Goal: Information Seeking & Learning: Learn about a topic

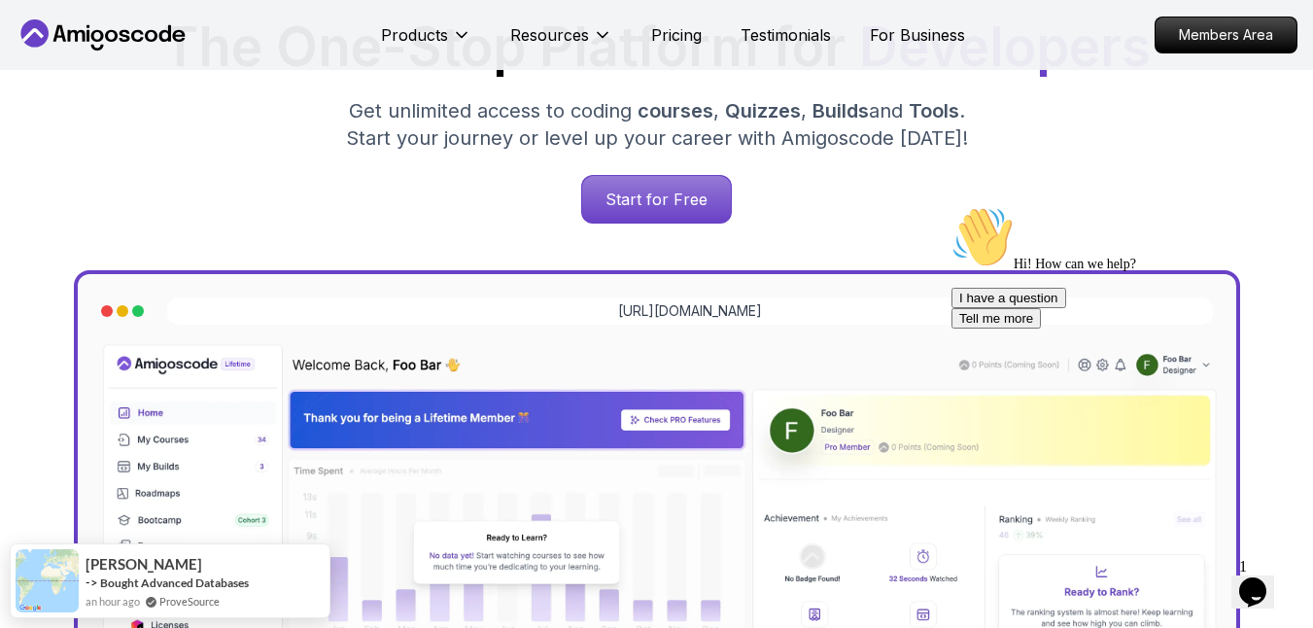
scroll to position [490, 0]
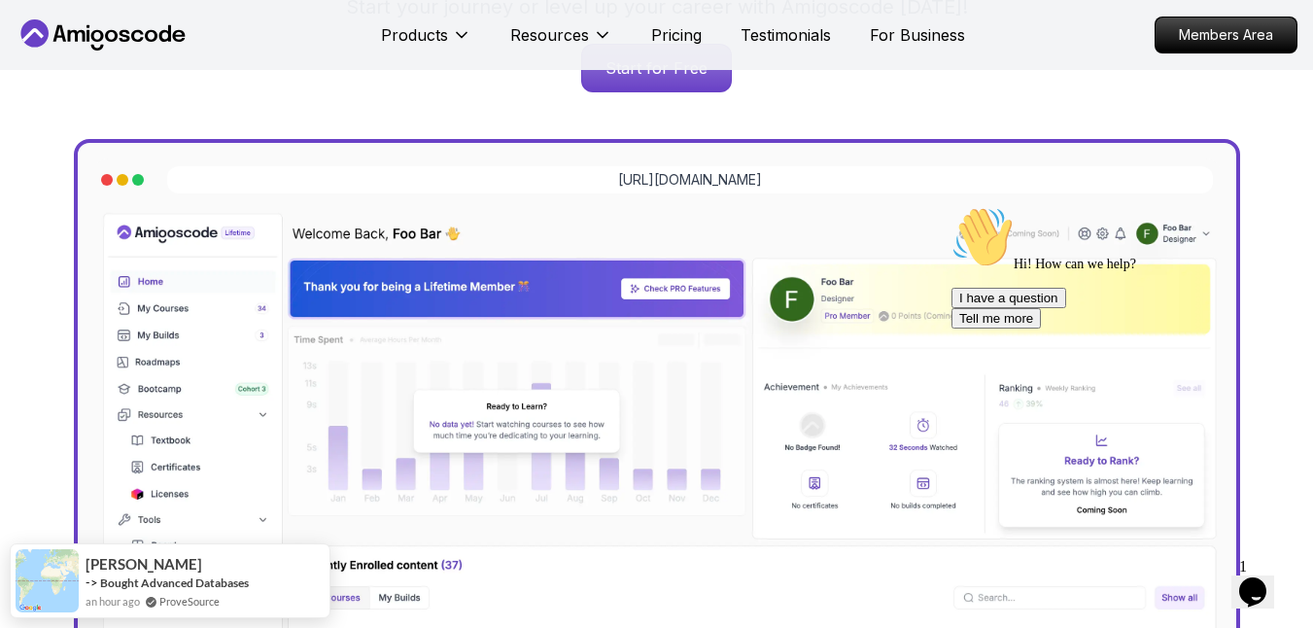
click at [952, 206] on icon "Chat attention grabber" at bounding box center [952, 206] width 0 height 0
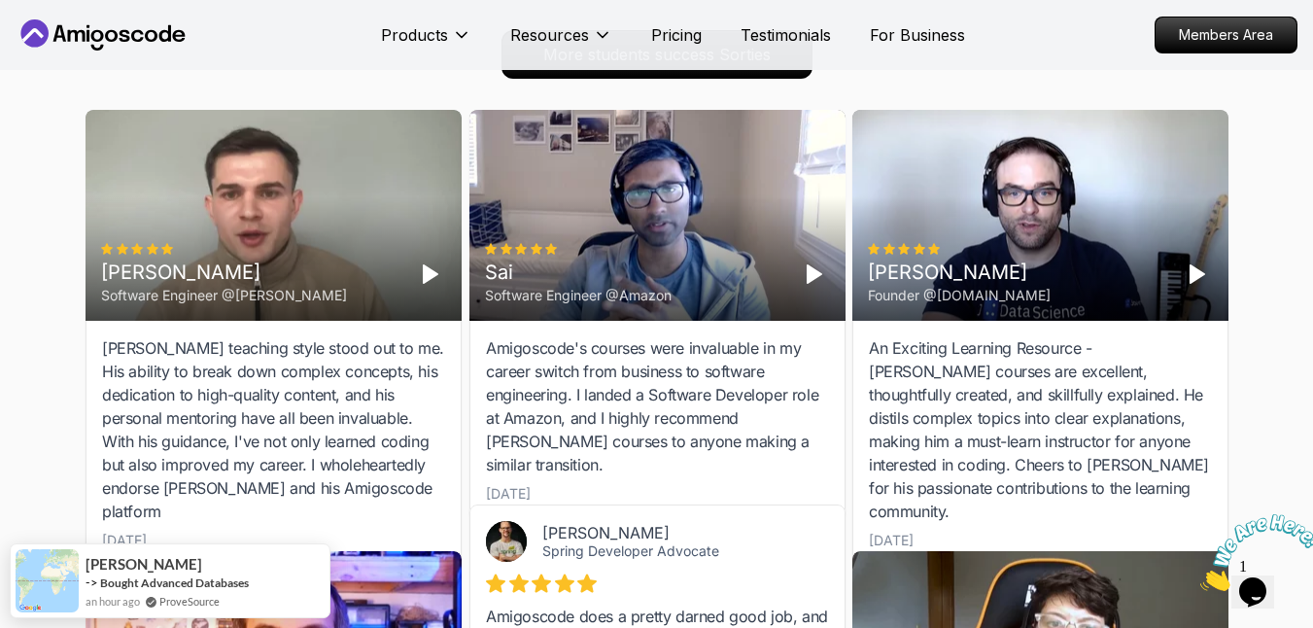
scroll to position [6368, 0]
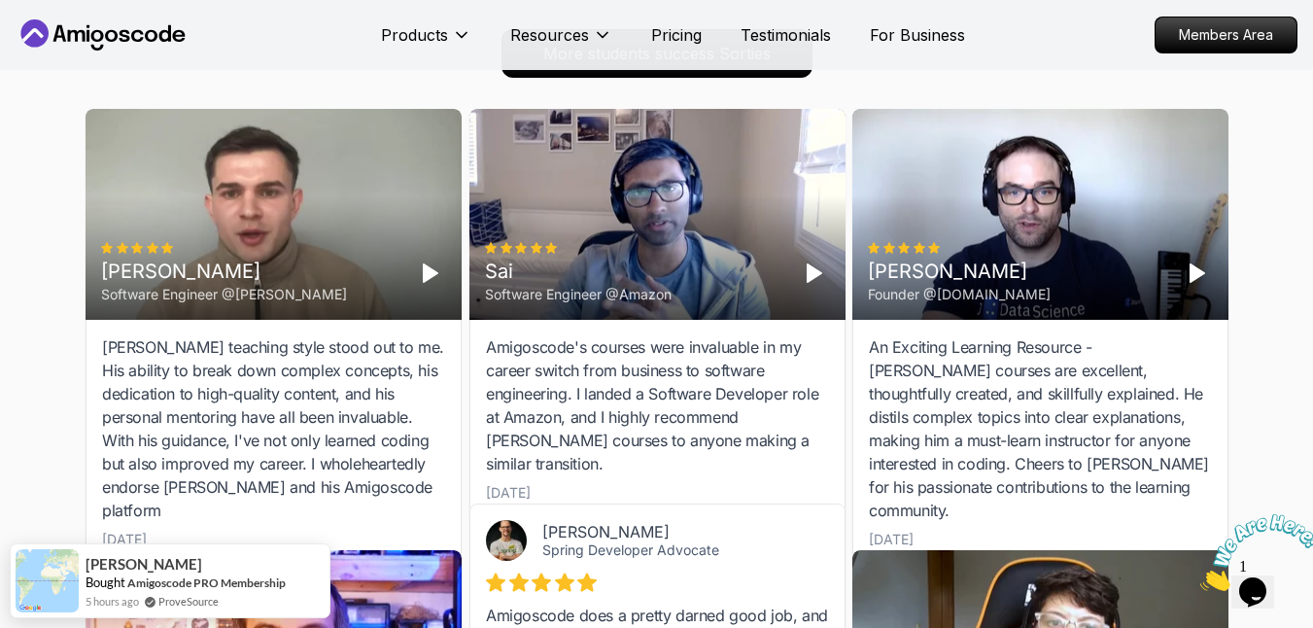
click at [133, 347] on div "[PERSON_NAME] teaching style stood out to me. His ability to break down complex…" at bounding box center [273, 428] width 343 height 187
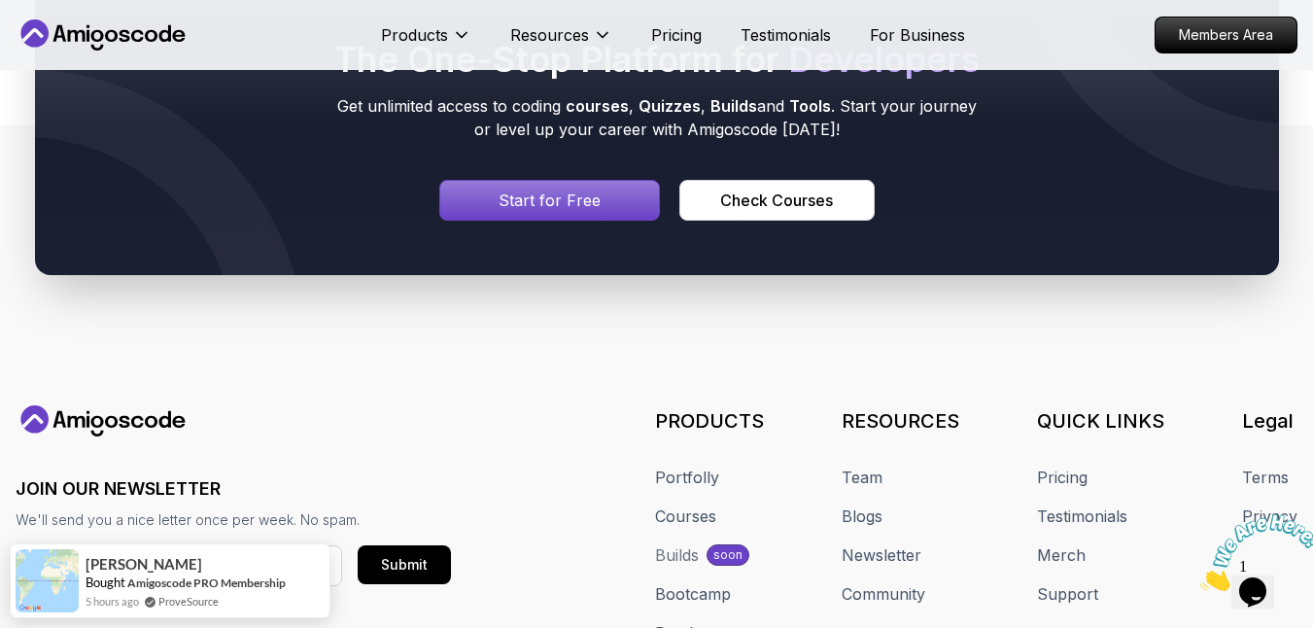
scroll to position [11331, 0]
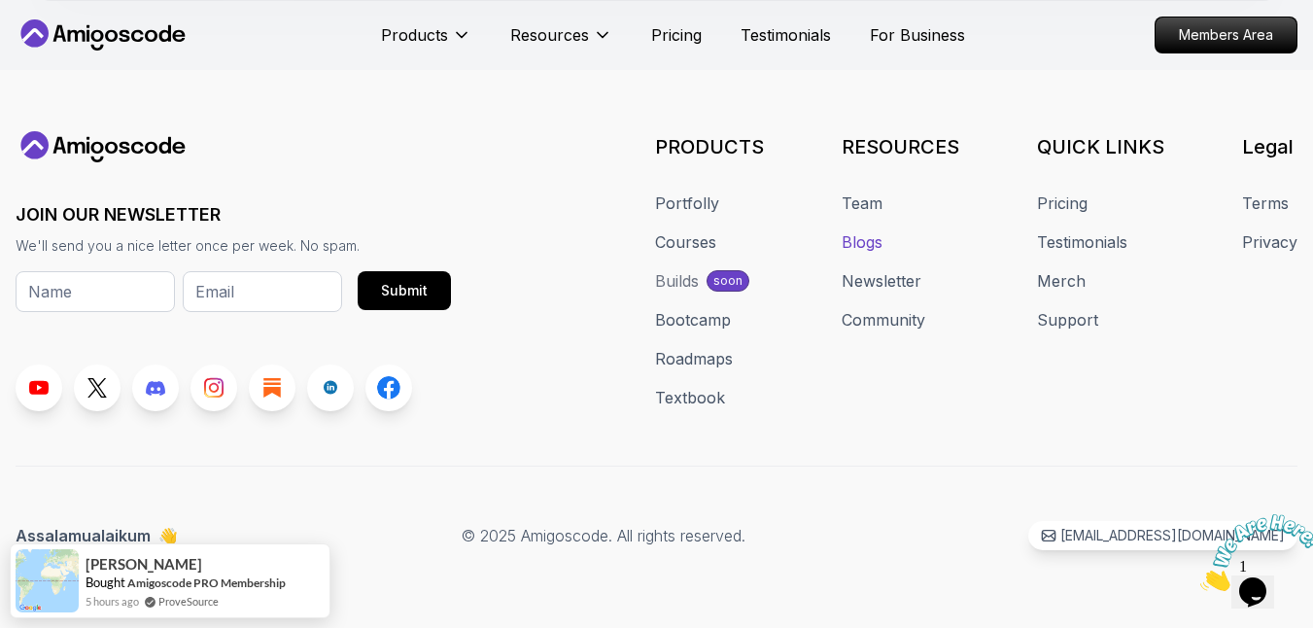
click at [864, 245] on link "Blogs" at bounding box center [862, 241] width 41 height 23
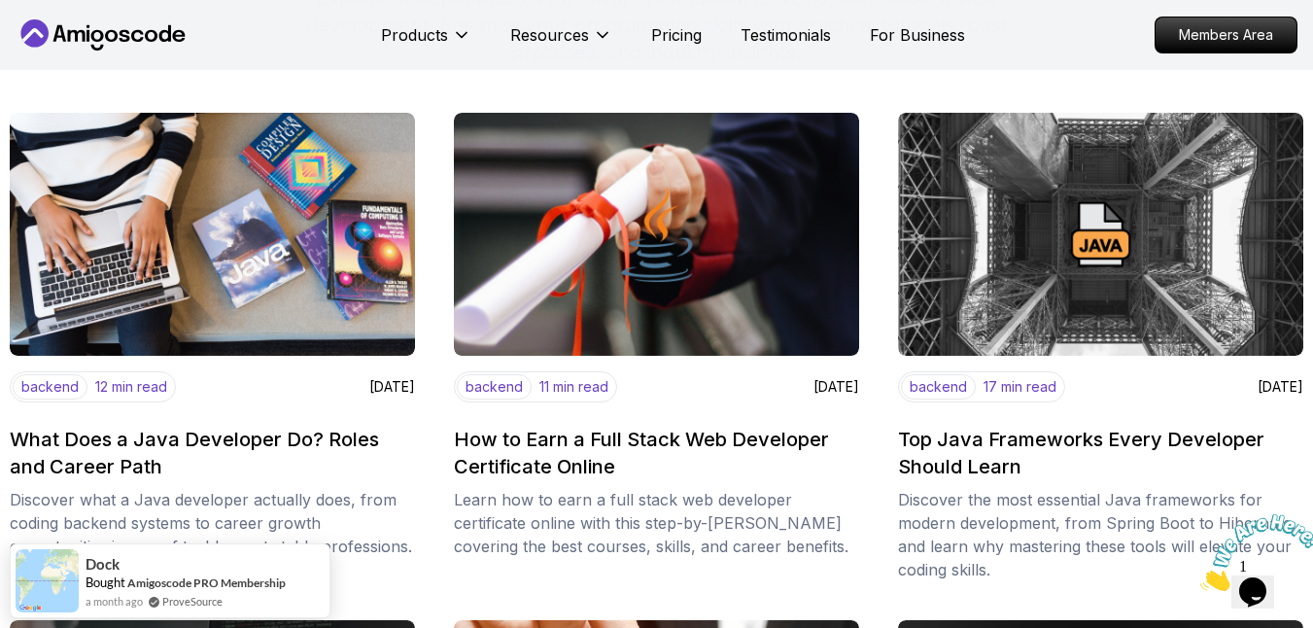
scroll to position [397, 0]
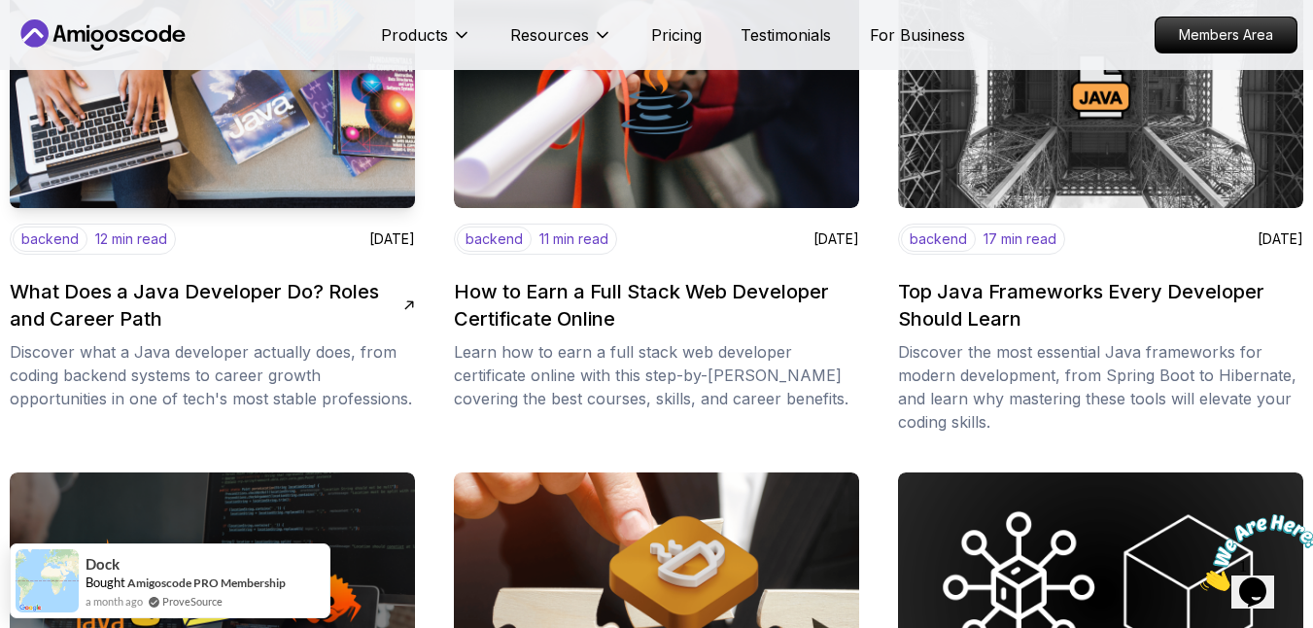
click at [134, 235] on p "12 min read" at bounding box center [131, 238] width 72 height 19
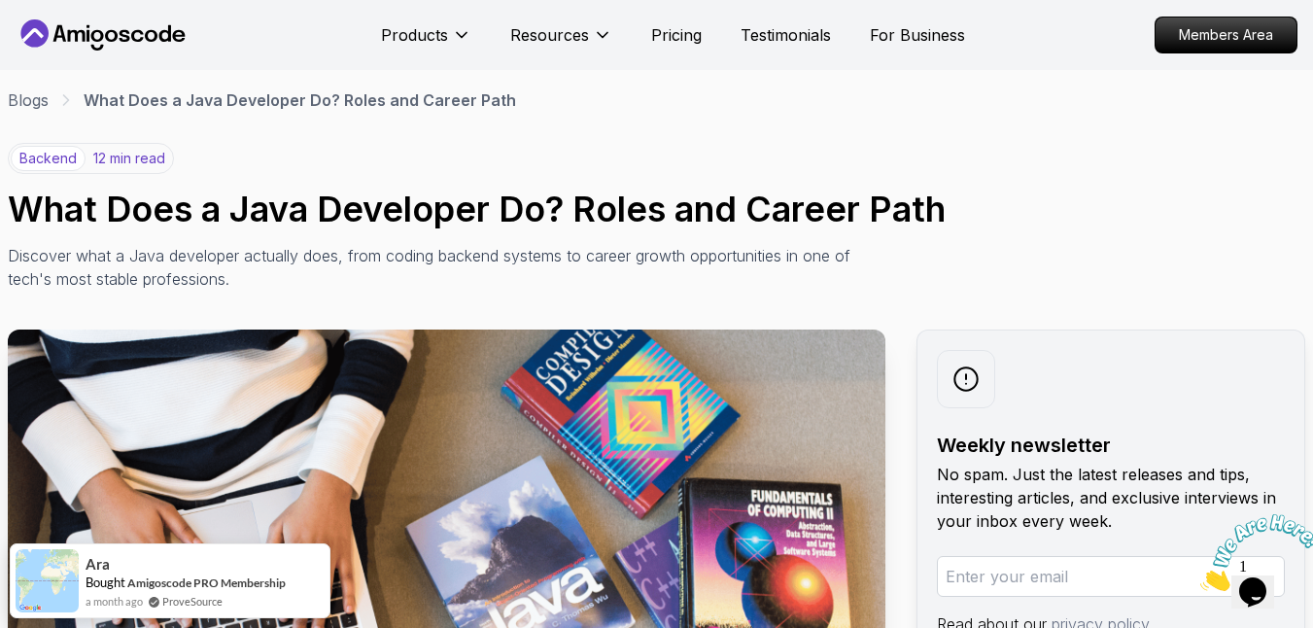
scroll to position [30, 0]
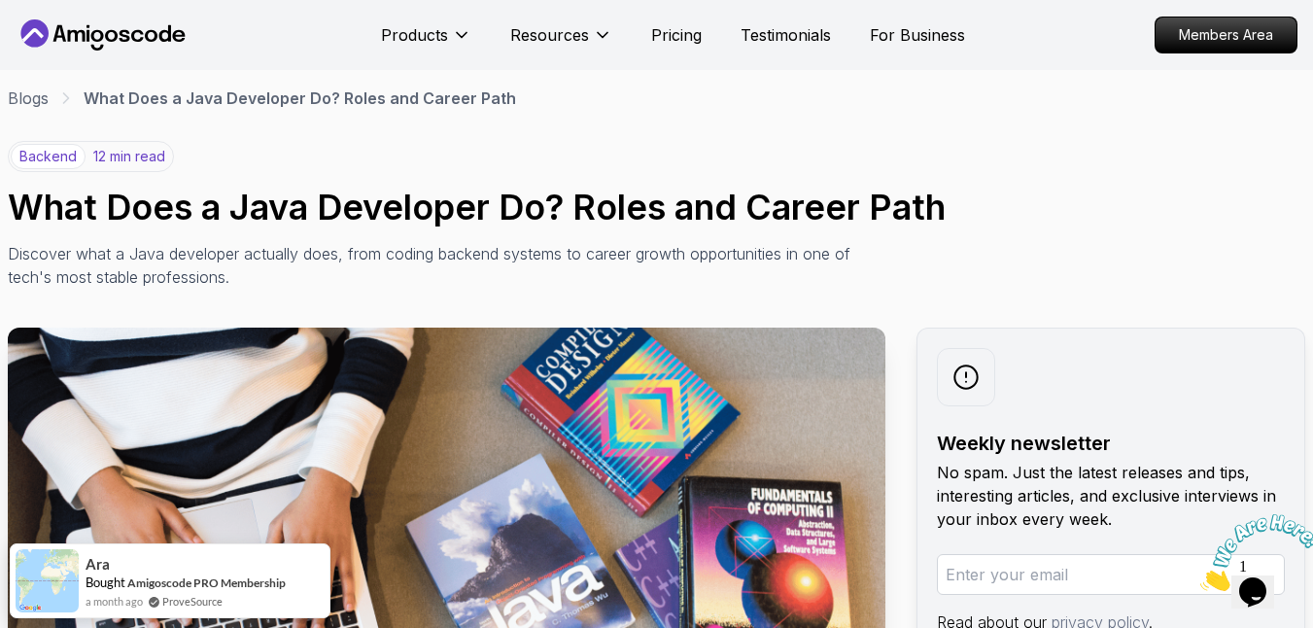
click at [1200, 577] on icon "Close" at bounding box center [1200, 585] width 0 height 17
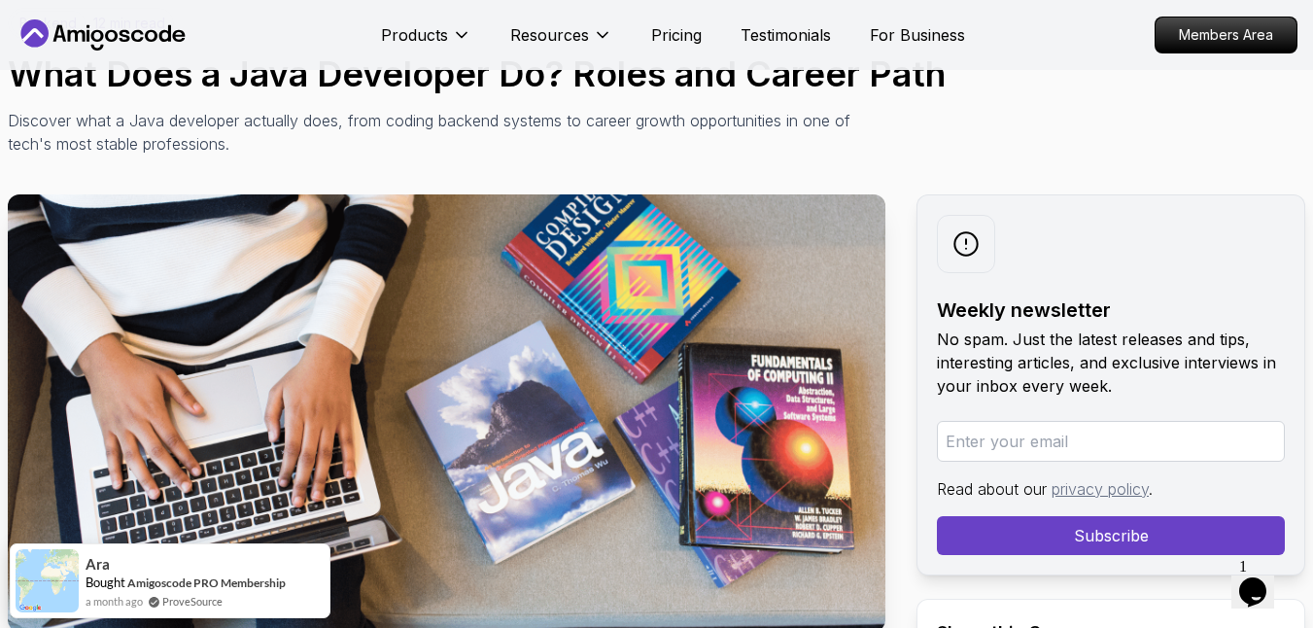
scroll to position [0, 0]
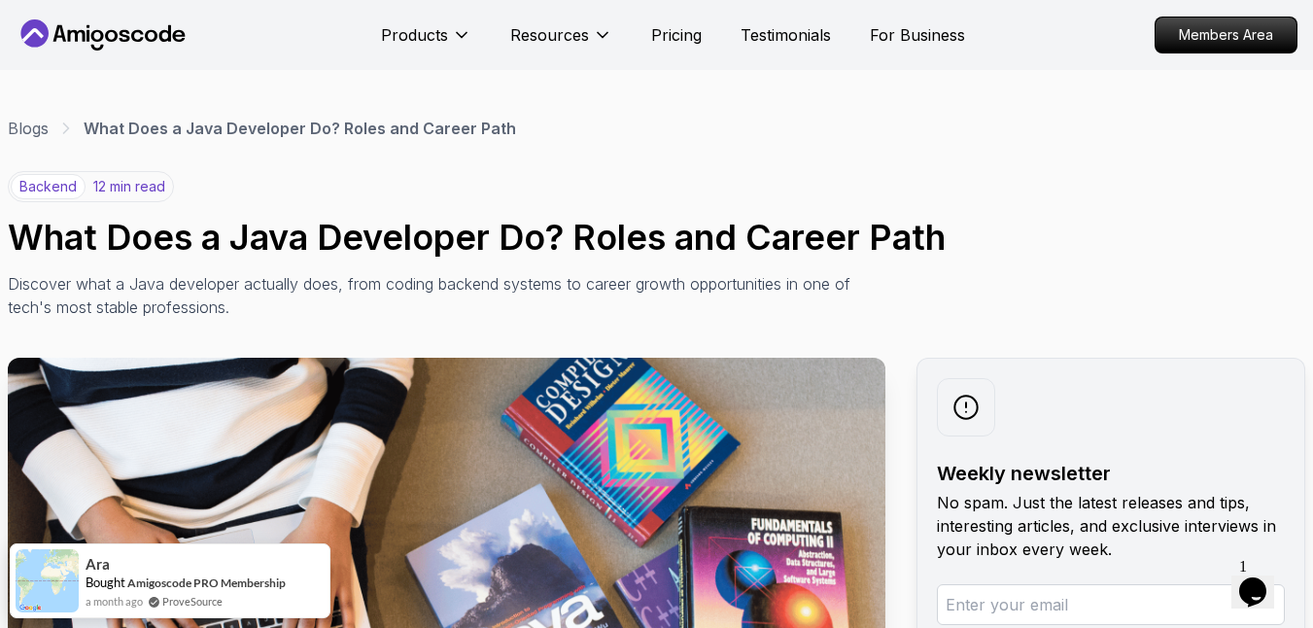
click at [972, 411] on icon at bounding box center [966, 407] width 25 height 25
click at [1088, 254] on h1 "What Does a Java Developer Do? Roles and Career Path" at bounding box center [657, 237] width 1298 height 39
